Goal: Information Seeking & Learning: Learn about a topic

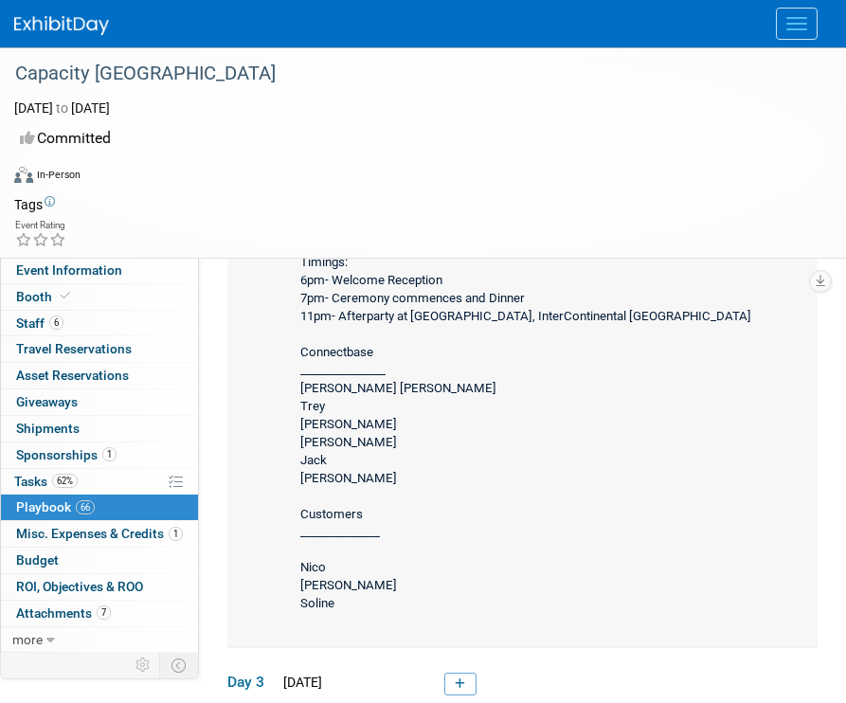
scroll to position [17649, 0]
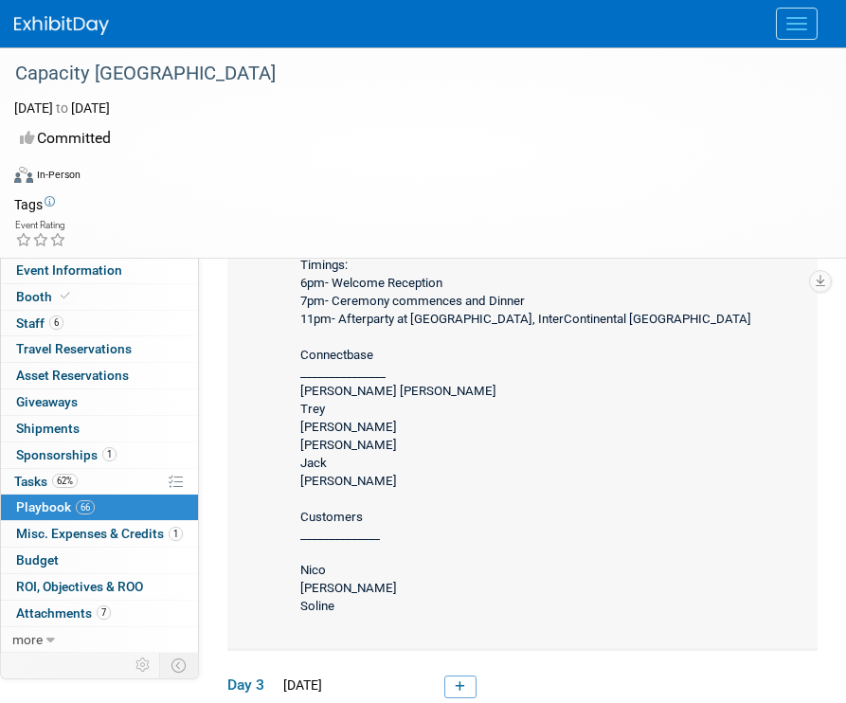
click at [321, 463] on div "Timings: 6pm- Welcome Reception 7pm- Ceremony commences and Dinner 11pm- Afterp…" at bounding box center [546, 437] width 524 height 373
click at [331, 455] on div "Timings: 6pm- Welcome Reception 7pm- Ceremony commences and Dinner 11pm- Afterp…" at bounding box center [546, 437] width 524 height 373
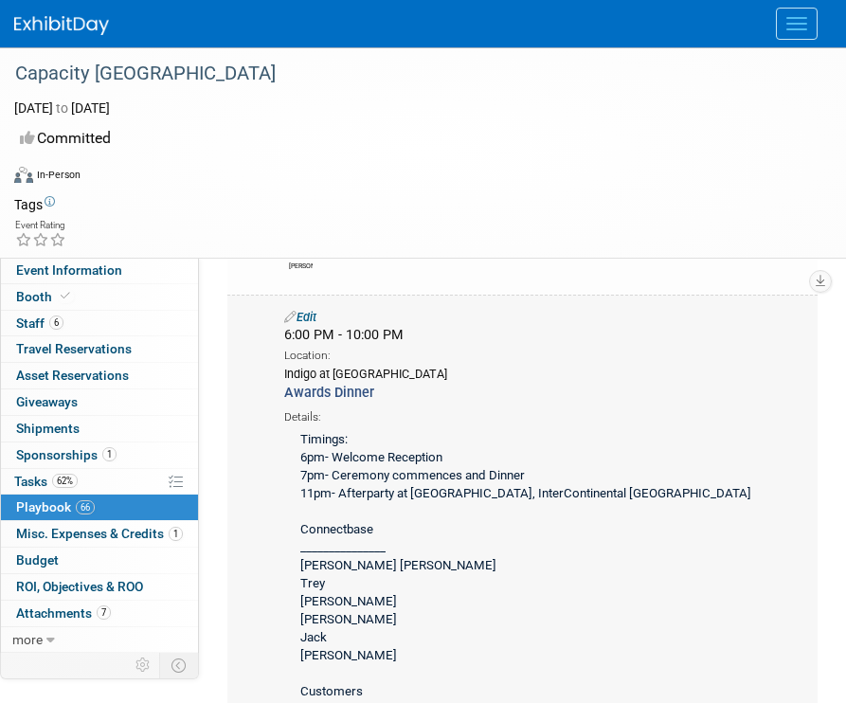
scroll to position [17462, 0]
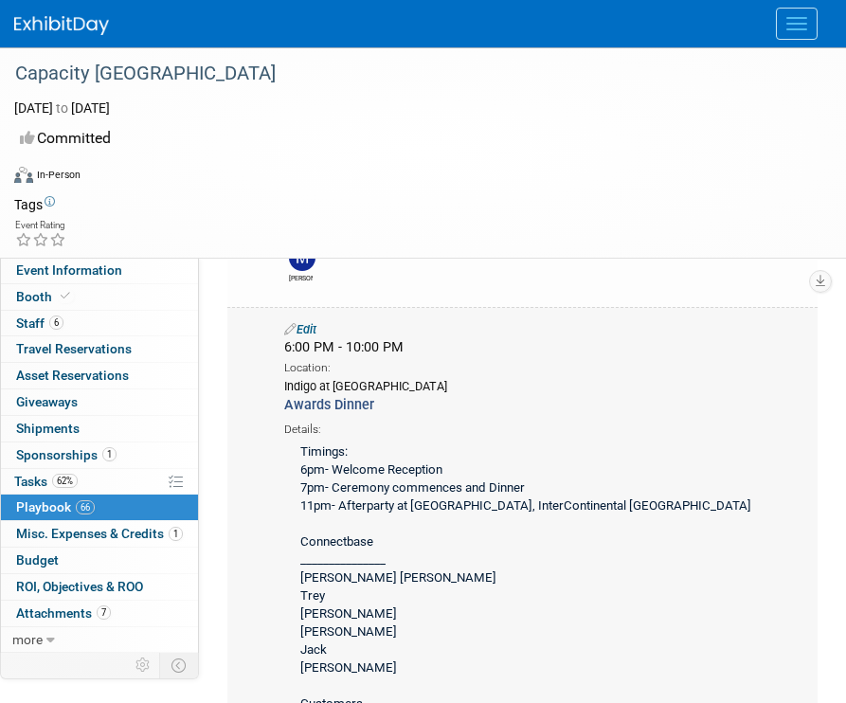
click at [364, 483] on div "Timings: 6pm- Welcome Reception 7pm- Ceremony commences and Dinner 11pm- Afterp…" at bounding box center [546, 624] width 524 height 373
click at [408, 482] on div "Timings: 6pm- Welcome Reception 7pm- Ceremony commences and Dinner 11pm- Afterp…" at bounding box center [546, 624] width 524 height 373
click at [364, 480] on div "Timings: 6pm- Welcome Reception 7pm- Ceremony commences and Dinner 11pm- Afterp…" at bounding box center [546, 624] width 524 height 373
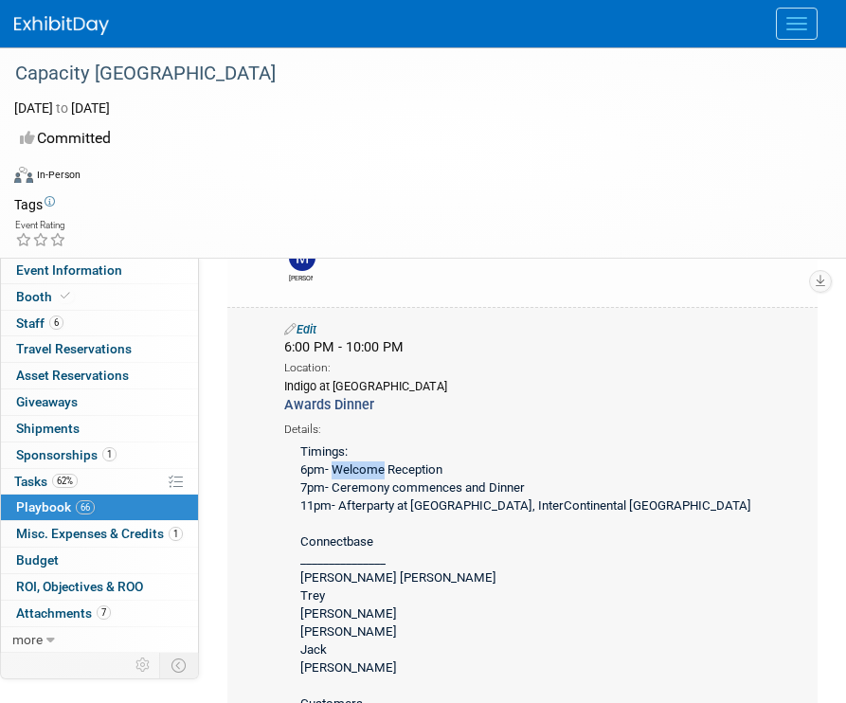
click at [364, 480] on div "Timings: 6pm- Welcome Reception 7pm- Ceremony commences and Dinner 11pm- Afterp…" at bounding box center [546, 624] width 524 height 373
